Goal: Information Seeking & Learning: Learn about a topic

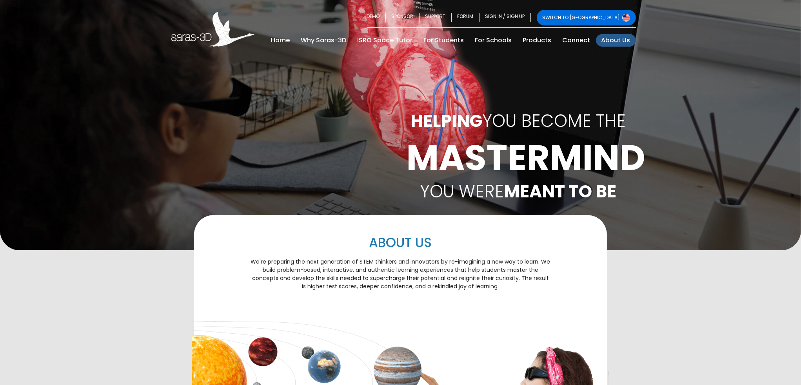
scroll to position [414, 0]
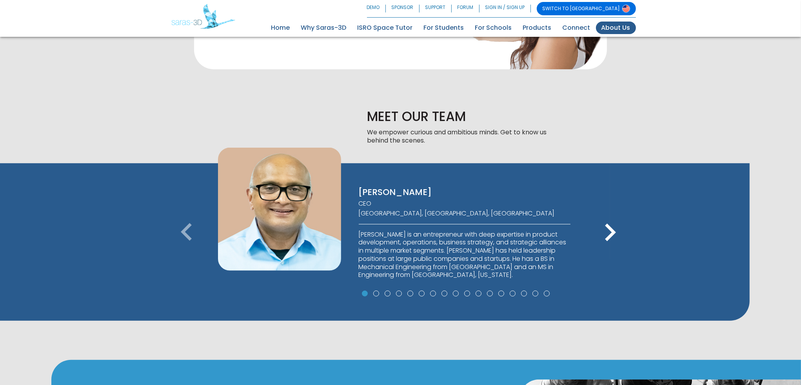
click at [612, 232] on icon "keyboard_arrow_right" at bounding box center [609, 232] width 35 height 35
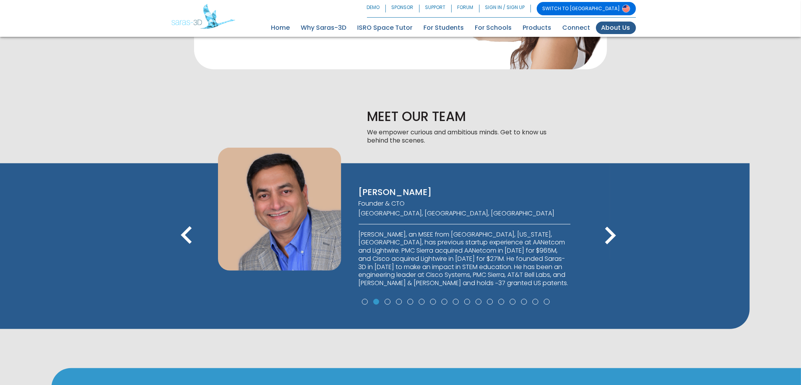
click at [612, 232] on icon "keyboard_arrow_right" at bounding box center [609, 235] width 35 height 35
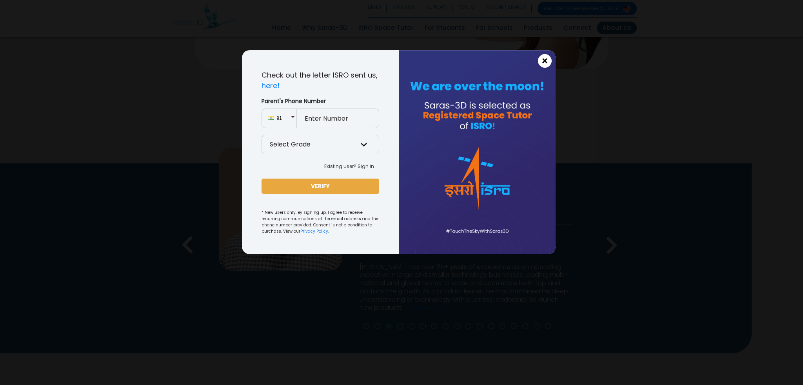
click at [544, 61] on span "×" at bounding box center [544, 61] width 7 height 10
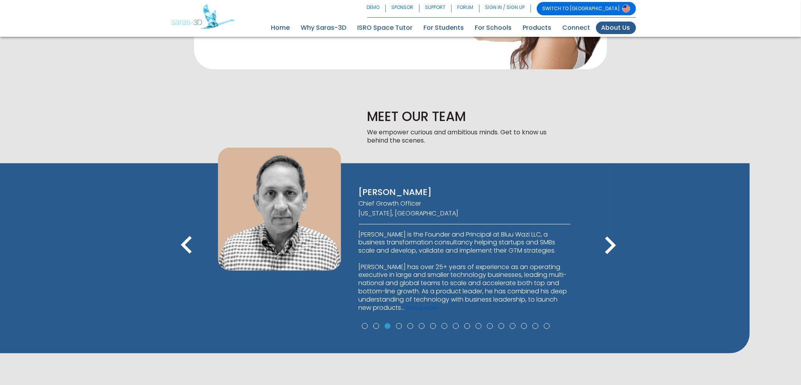
click at [439, 309] on link "Read More" at bounding box center [423, 307] width 33 height 9
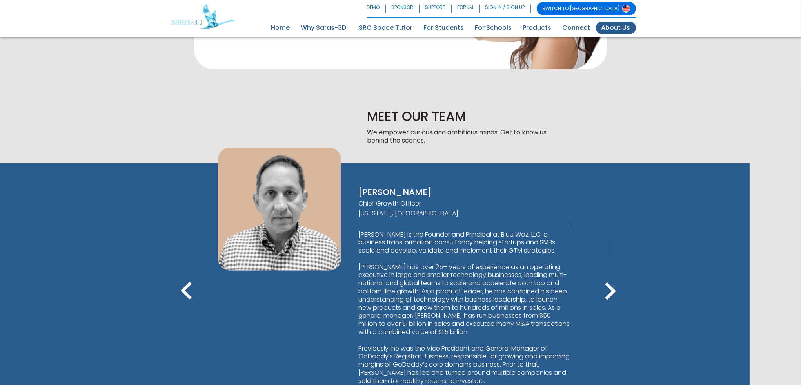
scroll to position [531, 0]
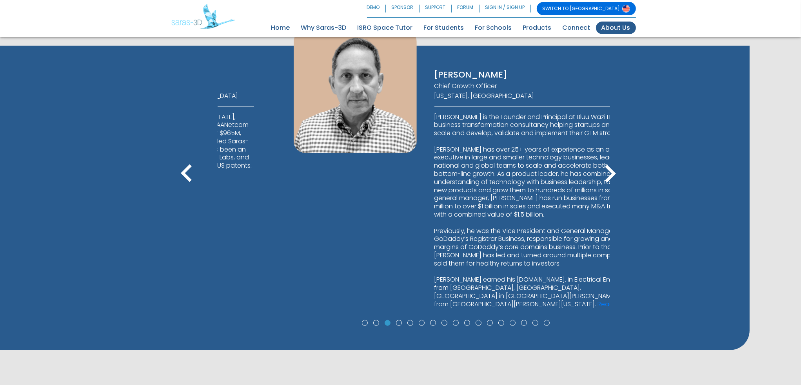
drag, startPoint x: 358, startPoint y: 68, endPoint x: 390, endPoint y: 72, distance: 32.0
click at [427, 72] on div "[PERSON_NAME] Chief Growth Officer [US_STATE], [GEOGRAPHIC_DATA] [PERSON_NAME] …" at bounding box center [541, 174] width 236 height 288
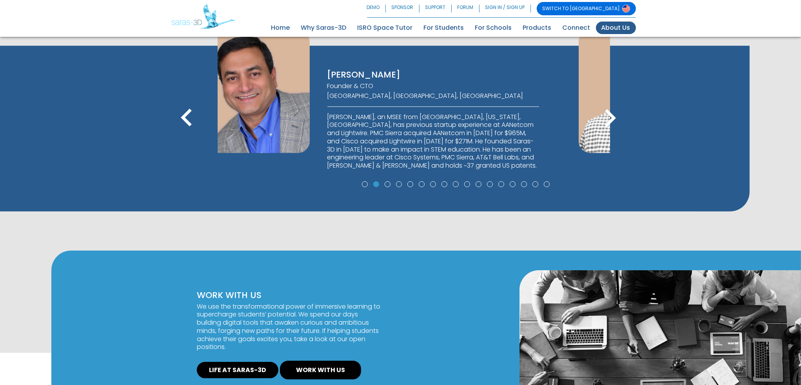
drag, startPoint x: 390, startPoint y: 75, endPoint x: 215, endPoint y: 62, distance: 175.4
click at [215, 62] on div "[PERSON_NAME] CEO [GEOGRAPHIC_DATA], [GEOGRAPHIC_DATA], [GEOGRAPHIC_DATA] [PERS…" at bounding box center [375, 119] width 470 height 146
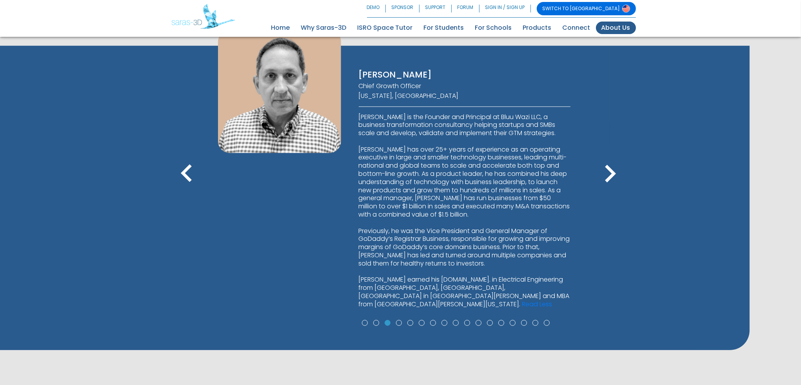
click at [360, 115] on p "[PERSON_NAME] is the Founder and Principal at Bluu Wazi LLC, a business transfo…" at bounding box center [465, 211] width 212 height 196
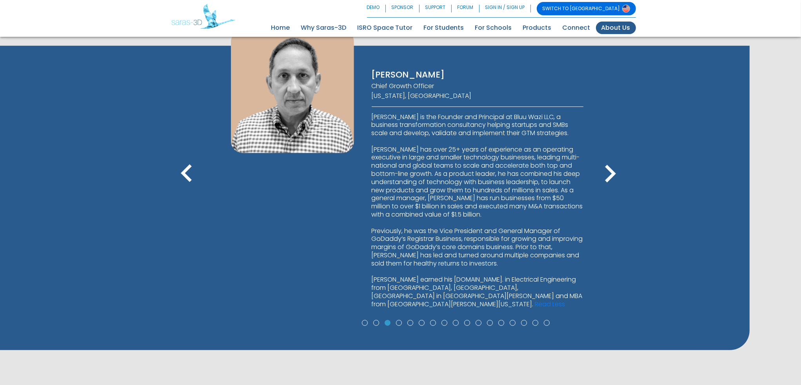
drag, startPoint x: 354, startPoint y: 113, endPoint x: 367, endPoint y: 117, distance: 13.8
click at [367, 117] on div "[PERSON_NAME] Chief Growth Officer [US_STATE], [GEOGRAPHIC_DATA] [PERSON_NAME] …" at bounding box center [478, 174] width 236 height 288
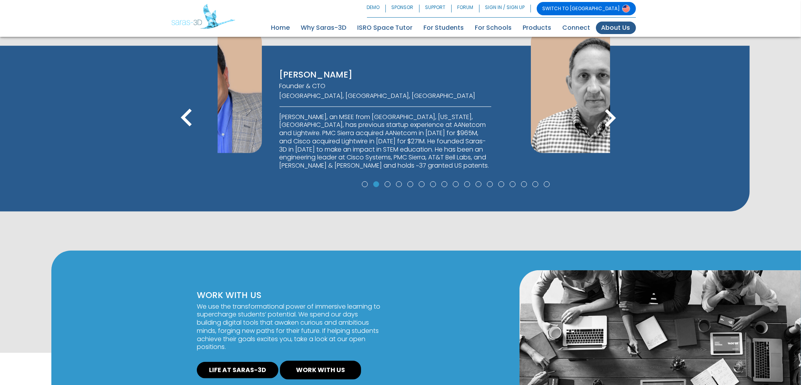
drag, startPoint x: 404, startPoint y: 92, endPoint x: 175, endPoint y: 97, distance: 229.0
click at [212, 92] on div "[PERSON_NAME] CEO [GEOGRAPHIC_DATA], [GEOGRAPHIC_DATA], [GEOGRAPHIC_DATA] [PERS…" at bounding box center [375, 119] width 470 height 146
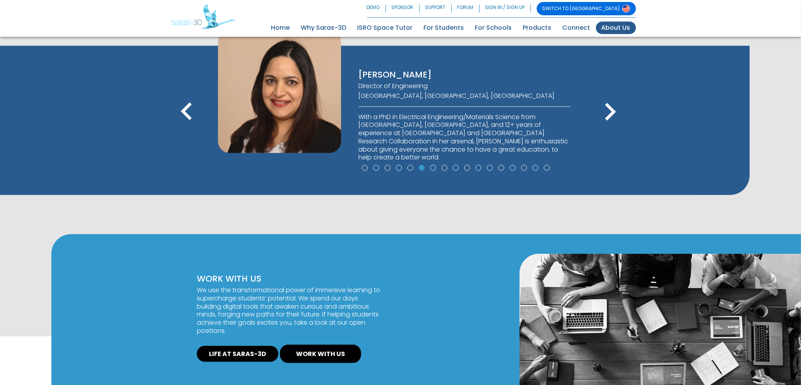
click at [601, 111] on icon "keyboard_arrow_right" at bounding box center [609, 111] width 35 height 35
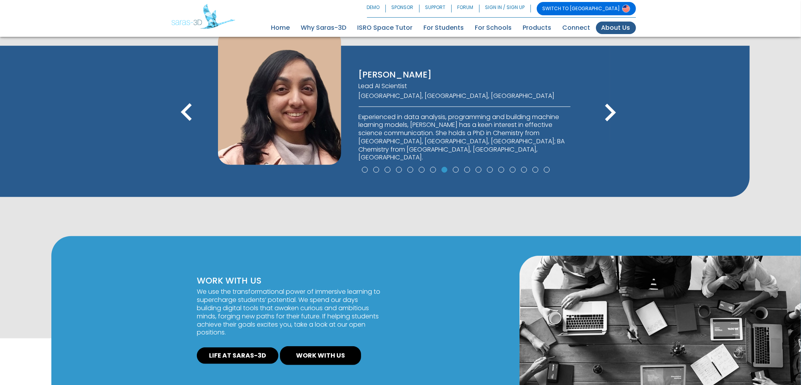
click at [601, 111] on icon "keyboard_arrow_right" at bounding box center [609, 112] width 35 height 35
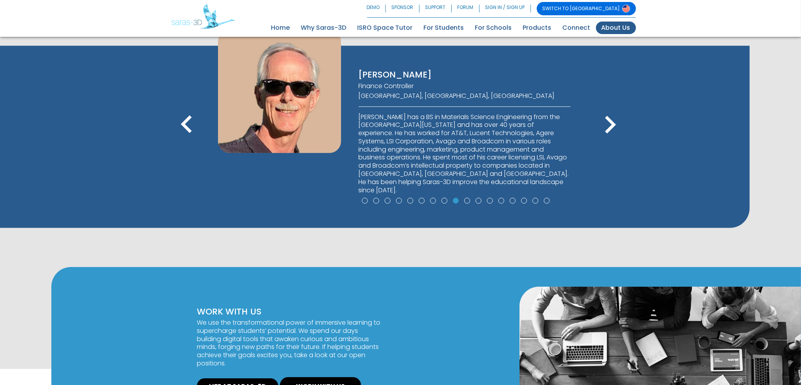
click at [601, 111] on icon "keyboard_arrow_right" at bounding box center [609, 124] width 35 height 35
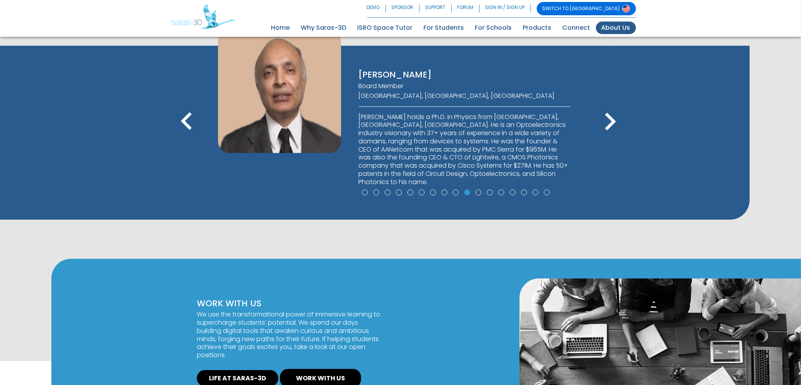
click at [601, 111] on icon "keyboard_arrow_right" at bounding box center [609, 121] width 35 height 35
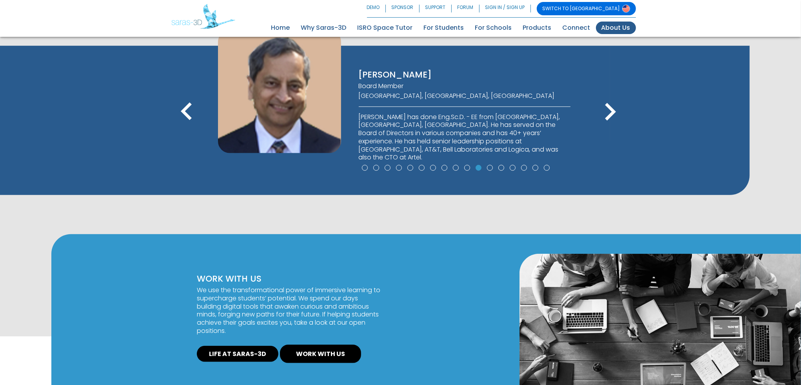
click at [601, 111] on icon "keyboard_arrow_right" at bounding box center [609, 111] width 35 height 35
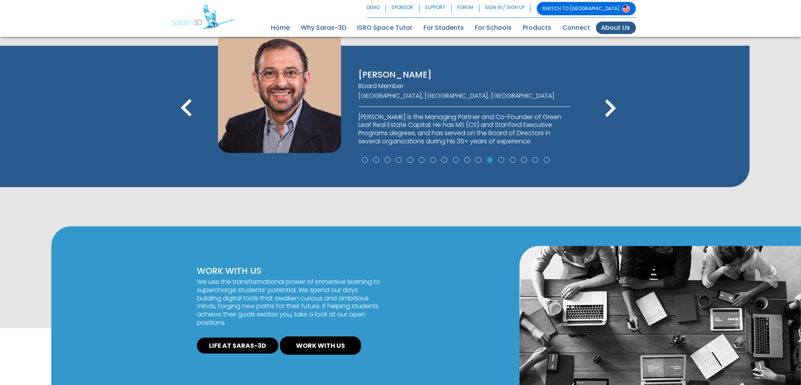
click at [601, 111] on icon "keyboard_arrow_right" at bounding box center [609, 108] width 35 height 35
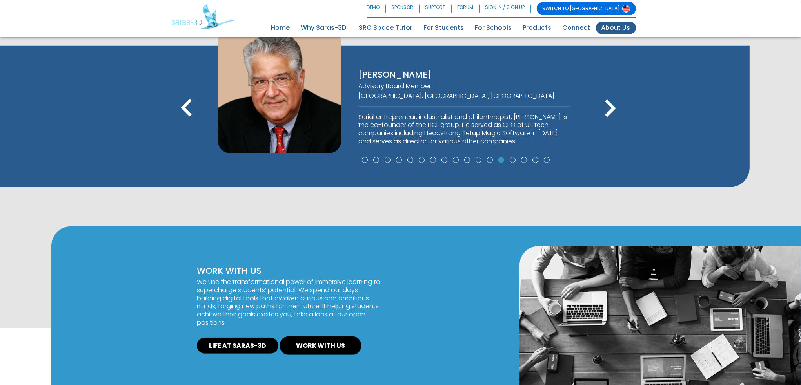
click at [601, 111] on icon "keyboard_arrow_right" at bounding box center [609, 108] width 35 height 35
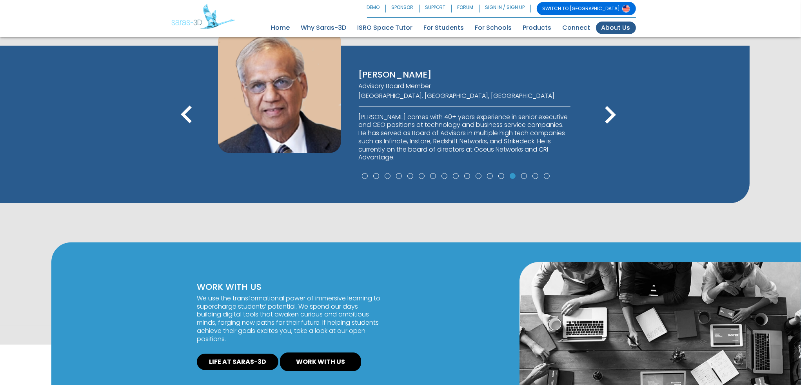
click at [601, 111] on icon "keyboard_arrow_right" at bounding box center [609, 115] width 35 height 35
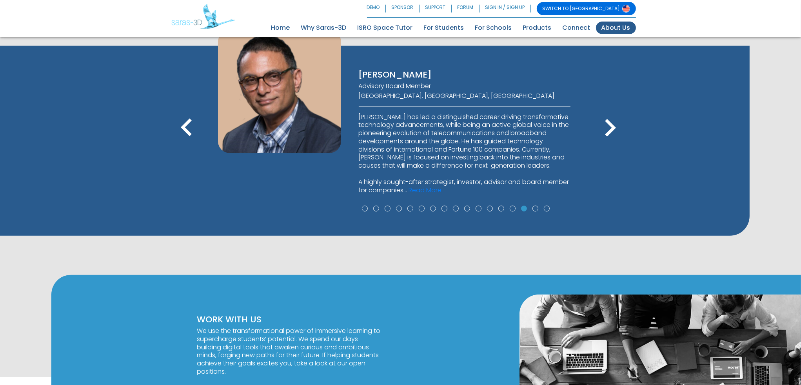
click at [601, 111] on icon "keyboard_arrow_right" at bounding box center [609, 128] width 35 height 35
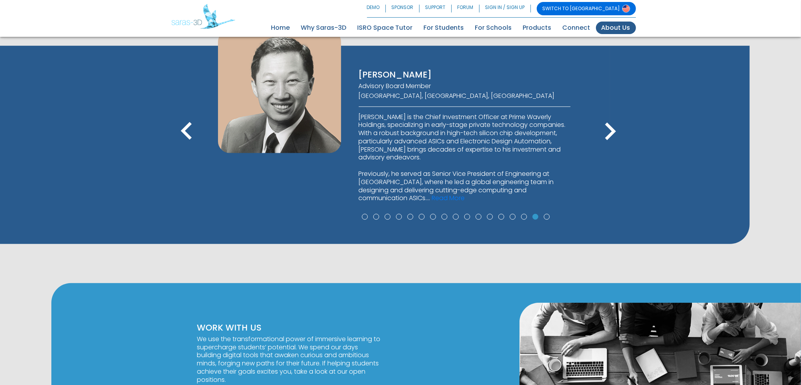
click at [601, 114] on icon "keyboard_arrow_right" at bounding box center [609, 131] width 35 height 35
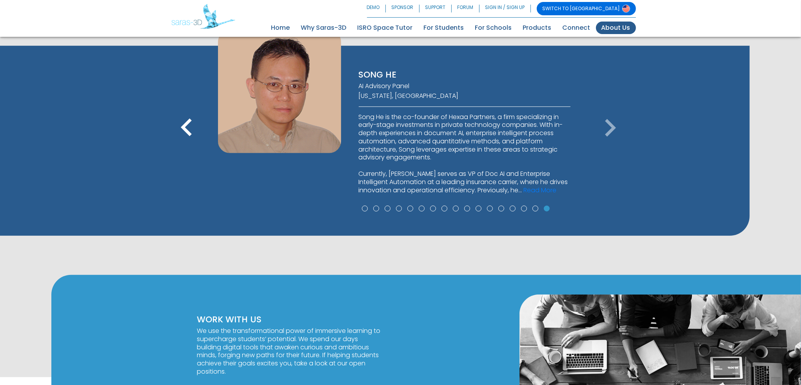
click at [601, 111] on icon "keyboard_arrow_right" at bounding box center [609, 128] width 35 height 35
click at [191, 126] on icon "keyboard_arrow_left" at bounding box center [186, 128] width 35 height 35
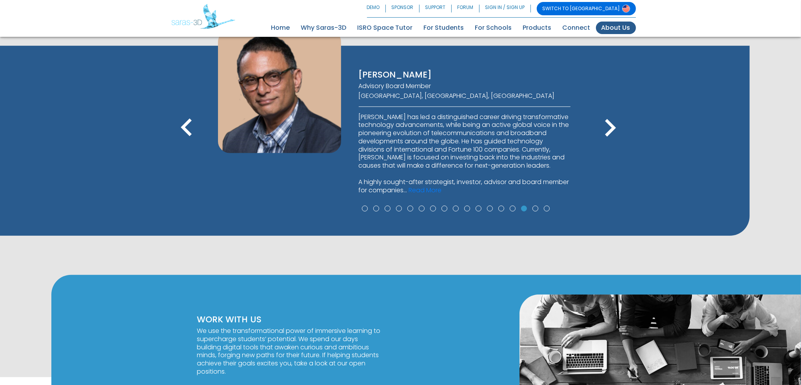
click at [191, 126] on icon "keyboard_arrow_left" at bounding box center [186, 128] width 35 height 35
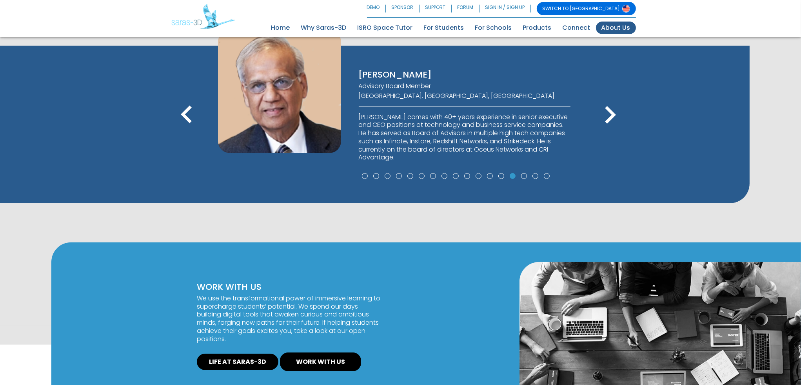
click at [191, 126] on icon "keyboard_arrow_left" at bounding box center [186, 115] width 35 height 35
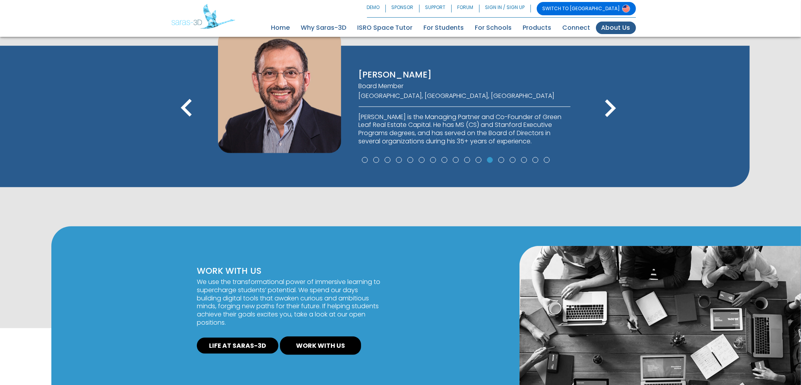
click at [191, 126] on icon "keyboard_arrow_left" at bounding box center [186, 108] width 35 height 35
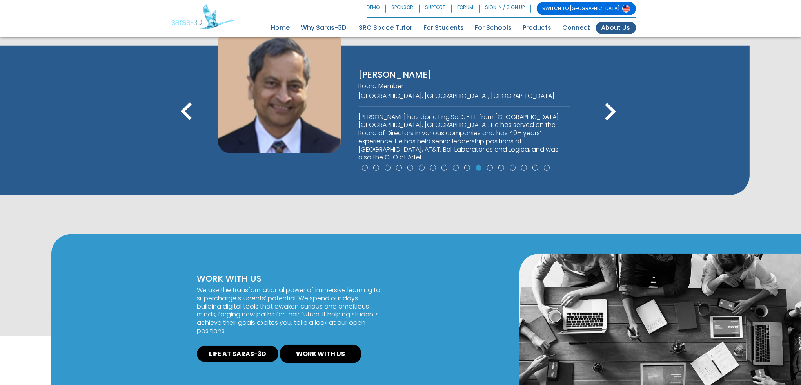
click at [191, 126] on icon "keyboard_arrow_left" at bounding box center [186, 111] width 35 height 35
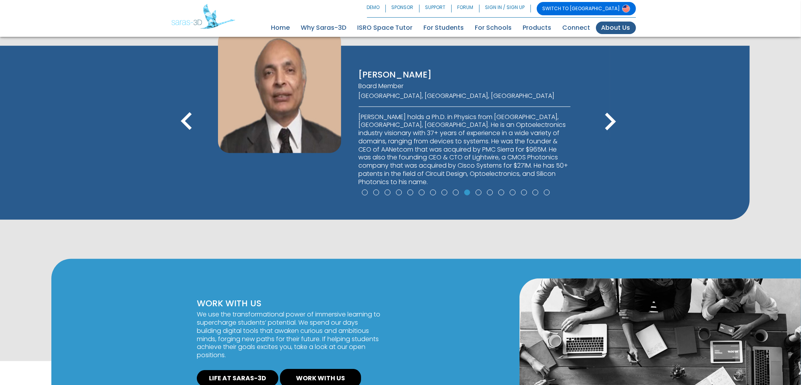
click at [191, 126] on icon "keyboard_arrow_left" at bounding box center [186, 121] width 35 height 35
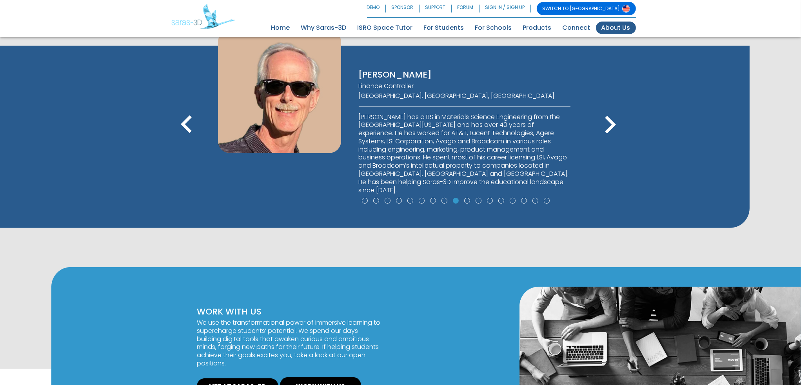
click at [191, 126] on icon "keyboard_arrow_left" at bounding box center [186, 124] width 35 height 35
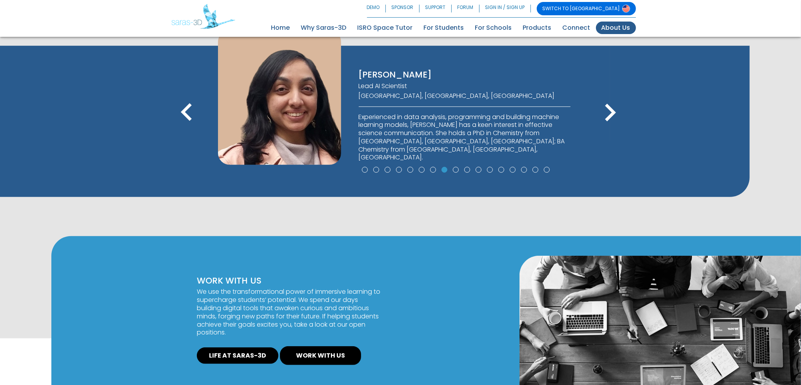
click at [191, 126] on icon "keyboard_arrow_left" at bounding box center [186, 112] width 35 height 35
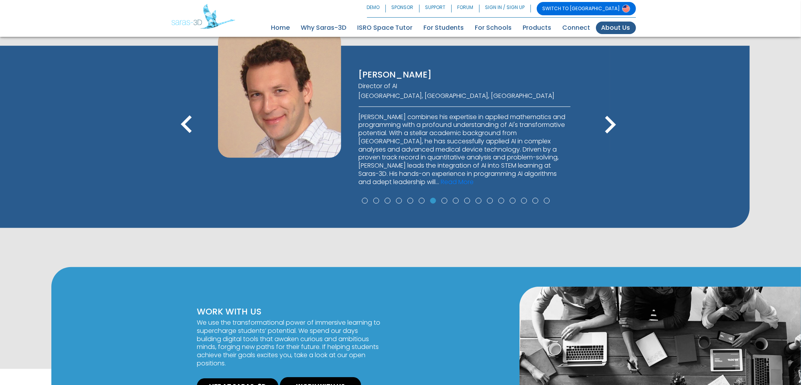
click at [191, 126] on icon "keyboard_arrow_left" at bounding box center [186, 124] width 35 height 35
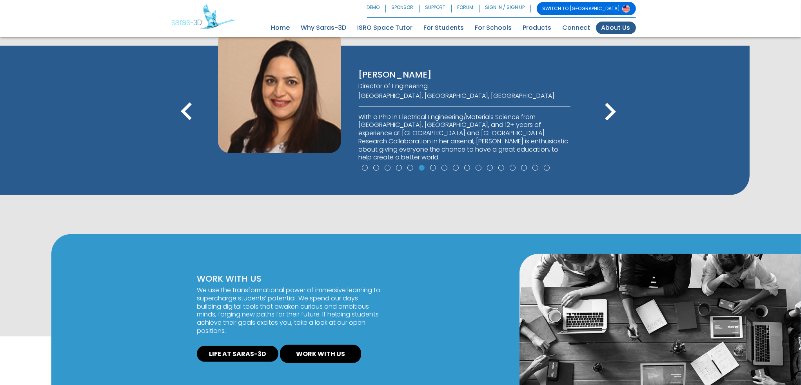
click at [191, 126] on icon "keyboard_arrow_left" at bounding box center [186, 111] width 35 height 35
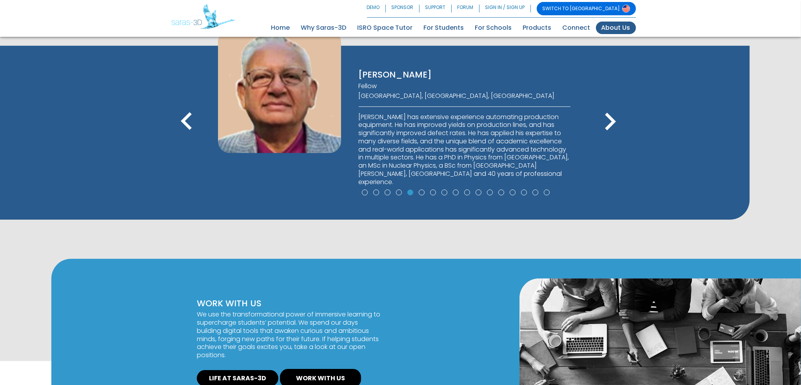
click at [191, 126] on icon "keyboard_arrow_left" at bounding box center [186, 121] width 35 height 35
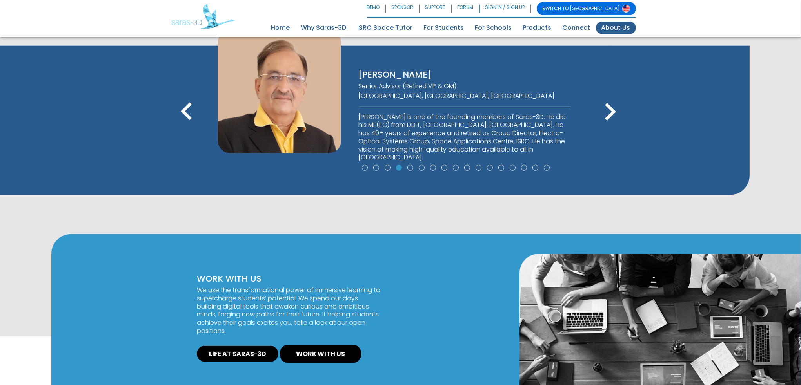
click at [191, 126] on icon "keyboard_arrow_left" at bounding box center [186, 111] width 35 height 35
click at [191, 111] on icon "keyboard_arrow_left" at bounding box center [186, 111] width 35 height 35
